Goal: Information Seeking & Learning: Compare options

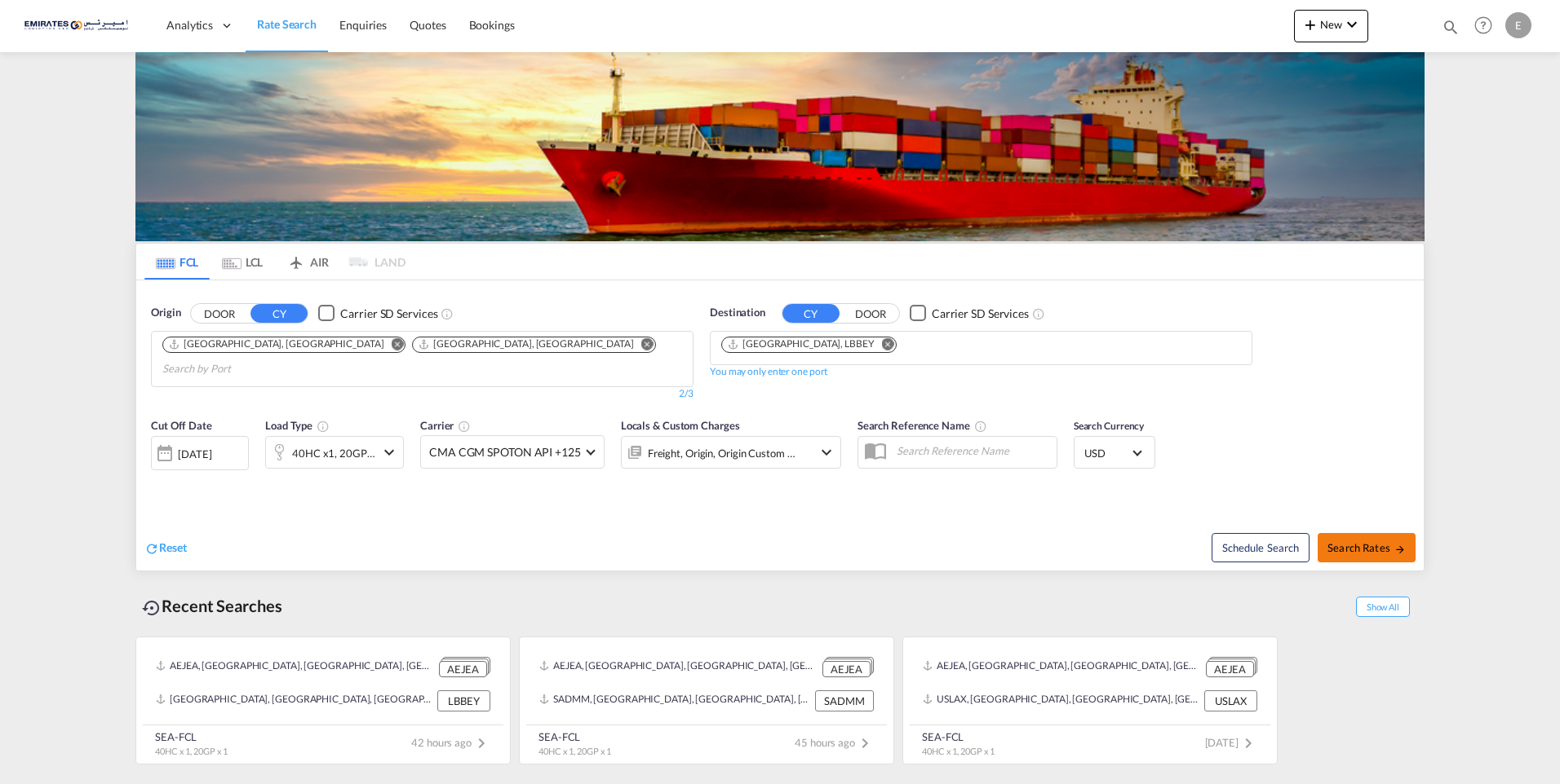
click at [1389, 541] on span "Search Rates" at bounding box center [1366, 547] width 78 height 13
type input "AEJEA,AEAUH to LBBEY / 15 Aug 2025"
click at [882, 349] on md-icon "Remove" at bounding box center [888, 344] width 12 height 12
click at [828, 345] on input "Chips input." at bounding box center [798, 349] width 155 height 26
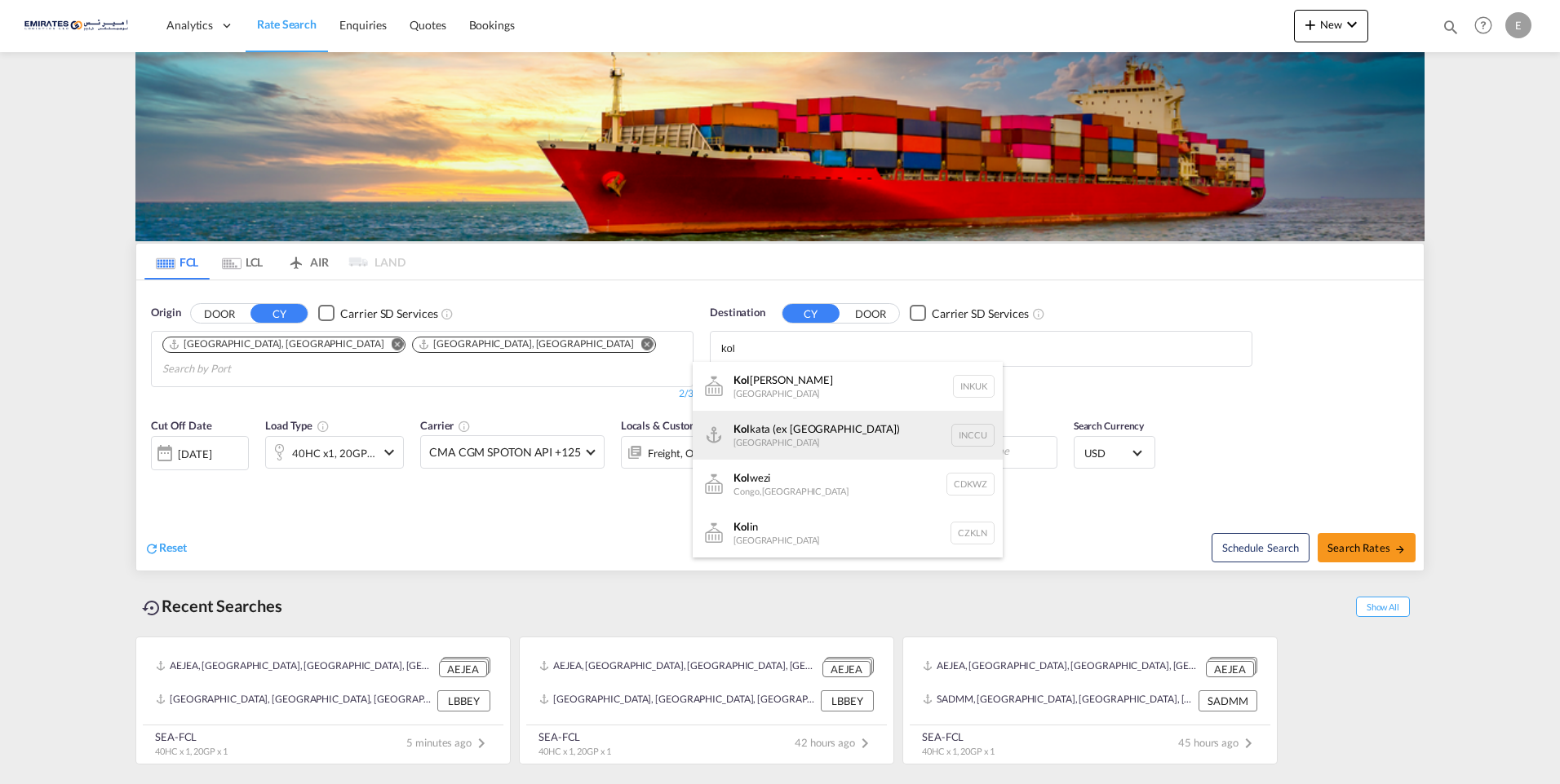
type input "kol"
click at [833, 435] on div "Kol kata (ex [GEOGRAPHIC_DATA]) [GEOGRAPHIC_DATA] INCCU" at bounding box center [847, 434] width 310 height 49
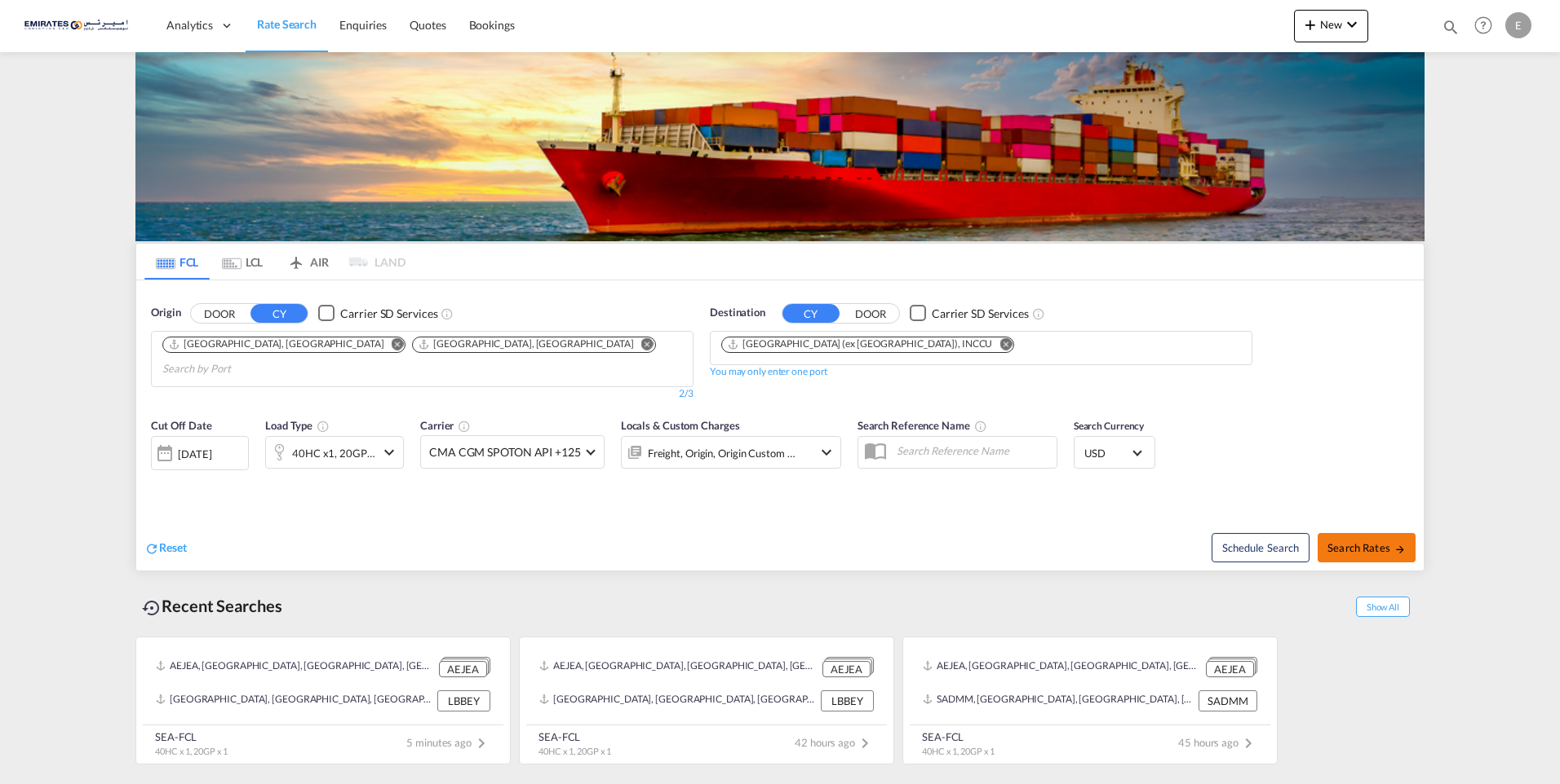
click at [1377, 533] on button "Search Rates" at bounding box center [1366, 547] width 98 height 29
type input "AEJEA,AEAUH to INCCU / [DATE]"
